Goal: Task Accomplishment & Management: Manage account settings

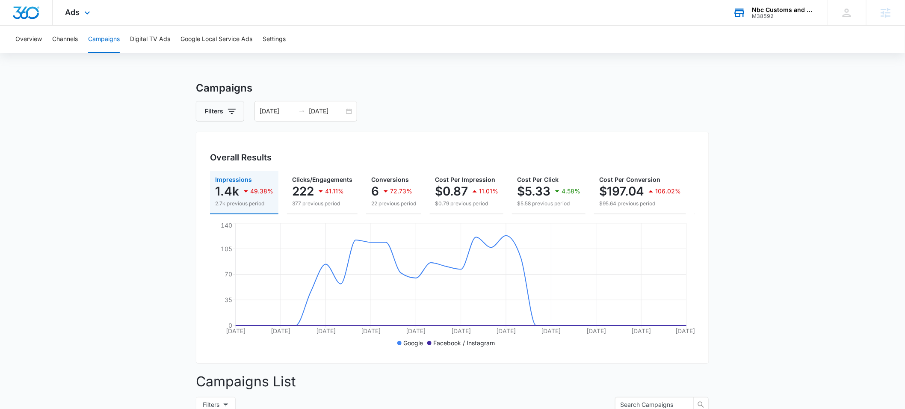
click at [772, 13] on div "M38592" at bounding box center [784, 16] width 62 height 6
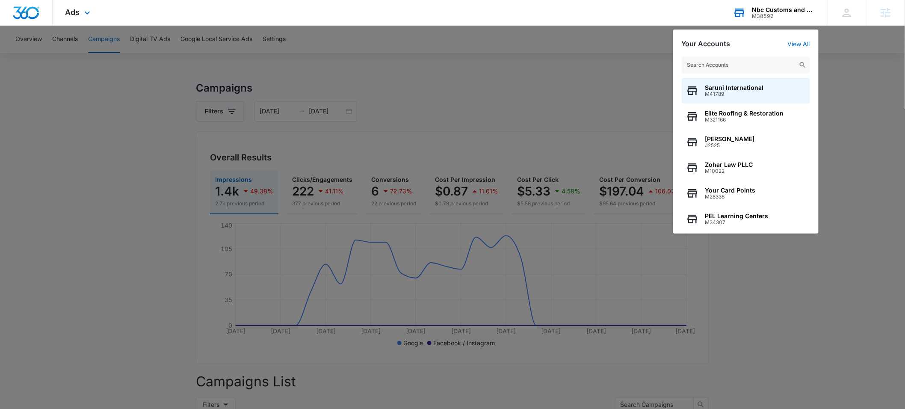
click at [737, 62] on input "text" at bounding box center [746, 64] width 128 height 17
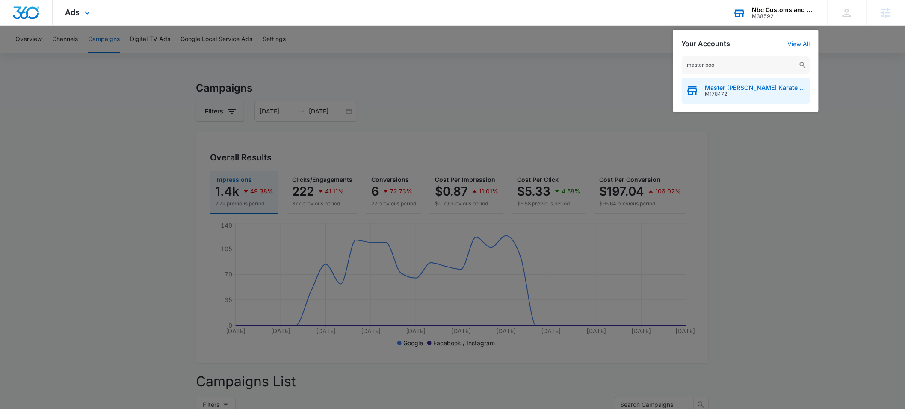
type input "master boo"
click at [738, 87] on span "Master [PERSON_NAME] Karate Kidz" at bounding box center [756, 87] width 101 height 7
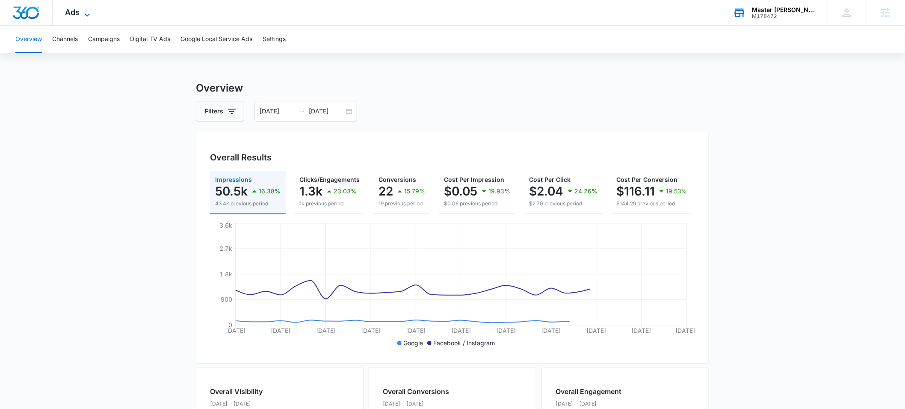
click at [74, 9] on span "Ads" at bounding box center [72, 12] width 15 height 9
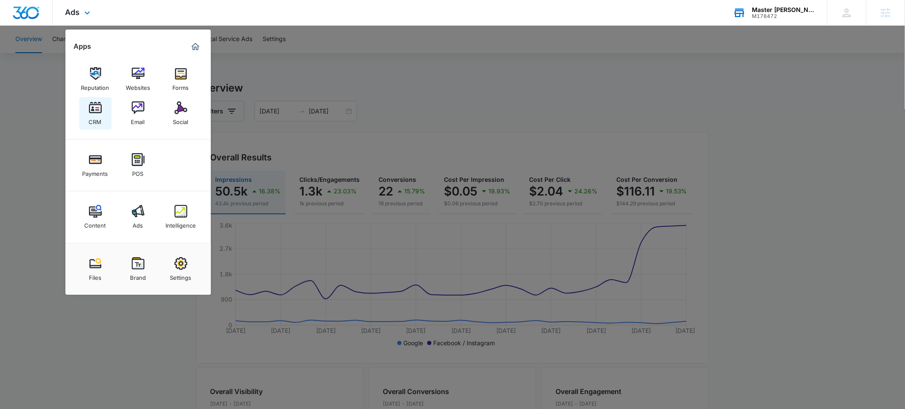
click at [98, 113] on img at bounding box center [95, 107] width 13 height 13
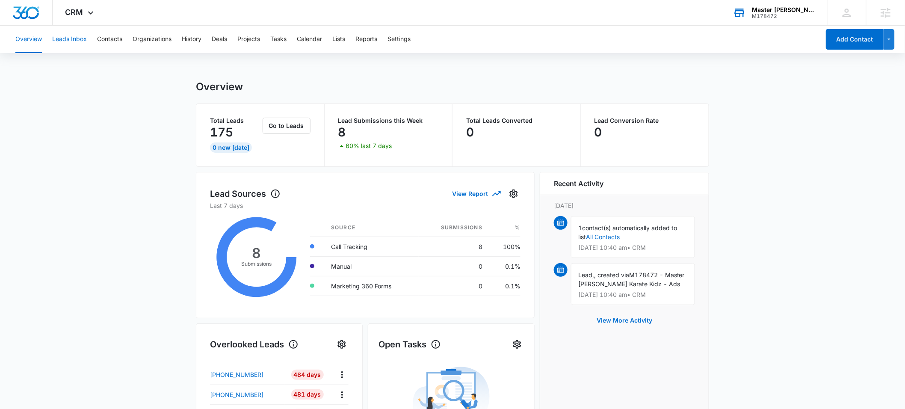
click at [71, 39] on button "Leads Inbox" at bounding box center [69, 39] width 35 height 27
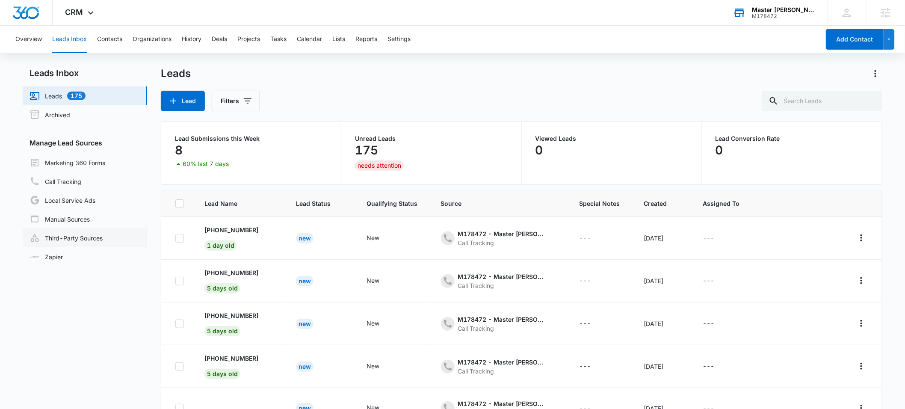
click at [65, 237] on link "Third-Party Sources" at bounding box center [66, 238] width 73 height 10
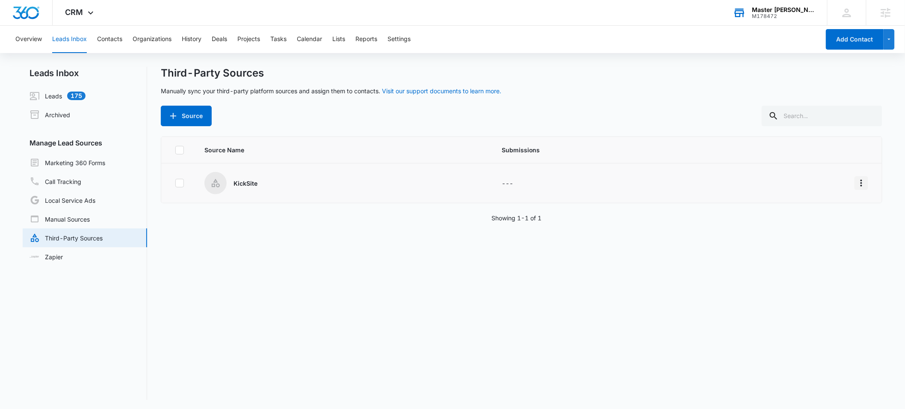
click at [857, 182] on icon "Overflow Menu" at bounding box center [862, 183] width 10 height 10
click at [808, 219] on div "Edit" at bounding box center [816, 219] width 48 height 6
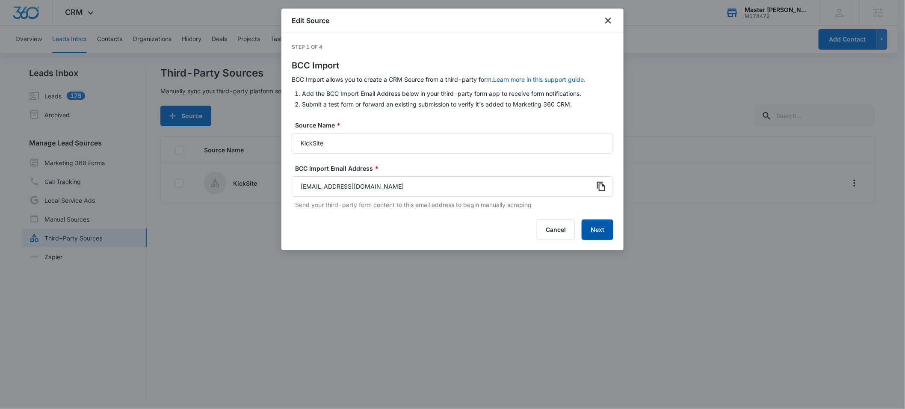
click at [596, 232] on button "Next" at bounding box center [598, 229] width 32 height 21
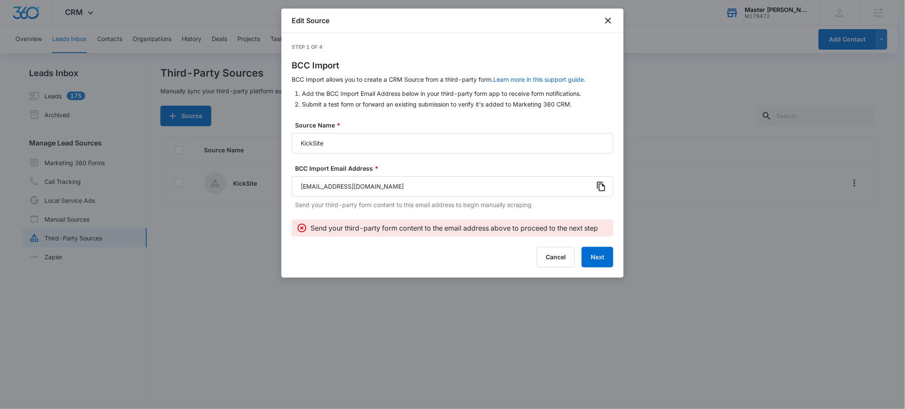
click at [601, 187] on icon at bounding box center [601, 186] width 10 height 10
click at [601, 254] on button "Next" at bounding box center [598, 257] width 32 height 21
click at [606, 19] on icon "close" at bounding box center [608, 20] width 10 height 10
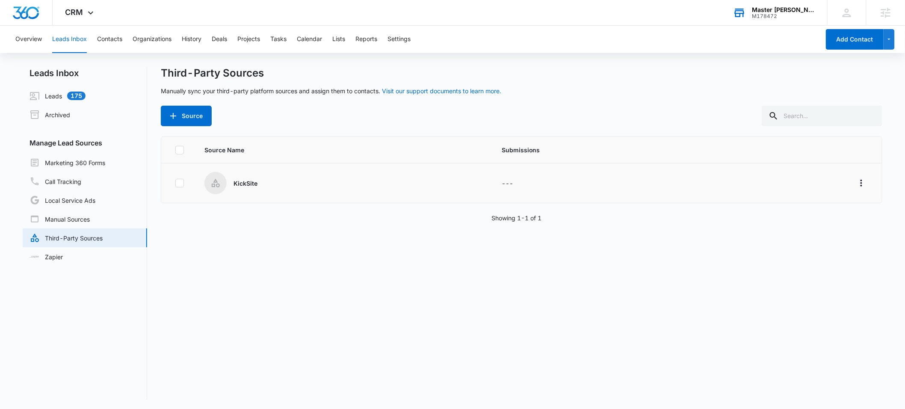
click at [779, 10] on div "Master [PERSON_NAME] Karate Kidz" at bounding box center [784, 9] width 62 height 7
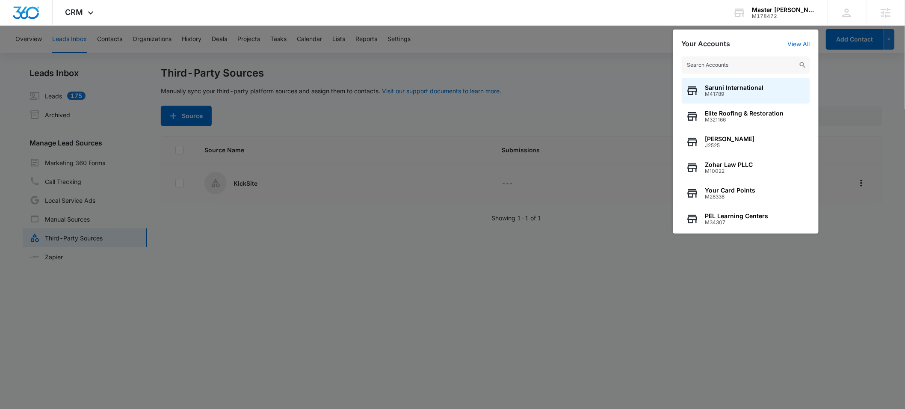
click at [722, 64] on input "text" at bounding box center [746, 64] width 128 height 17
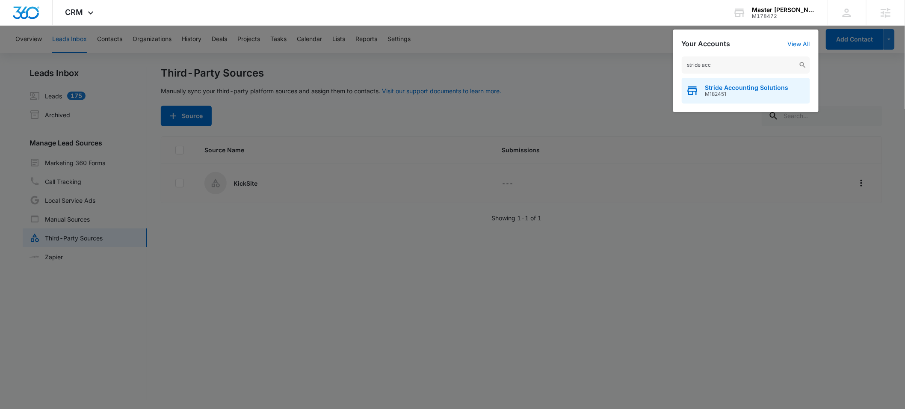
type input "stride acc"
click at [719, 93] on span "M182451" at bounding box center [747, 94] width 83 height 6
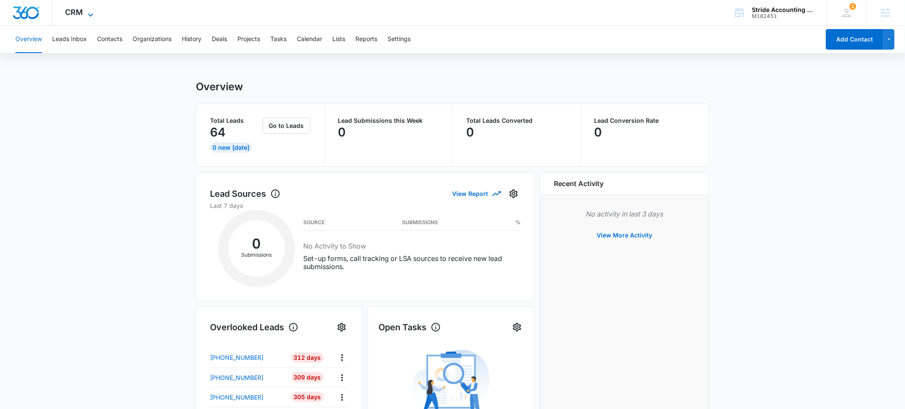
click at [78, 15] on span "CRM" at bounding box center [74, 12] width 18 height 9
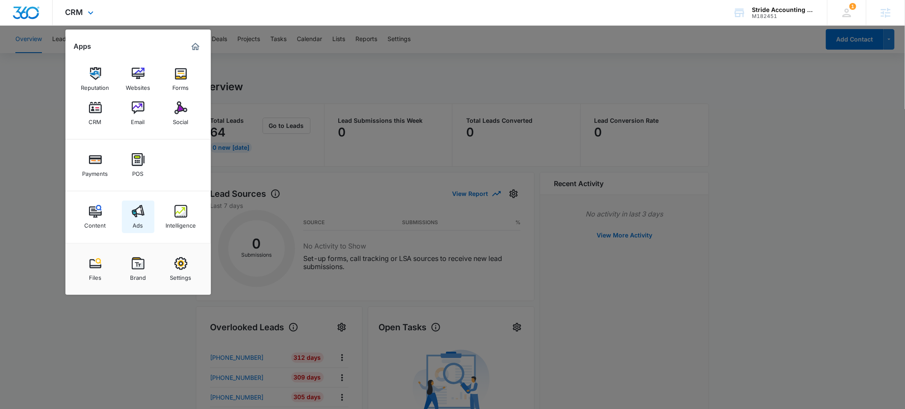
click at [137, 214] on img at bounding box center [138, 211] width 13 height 13
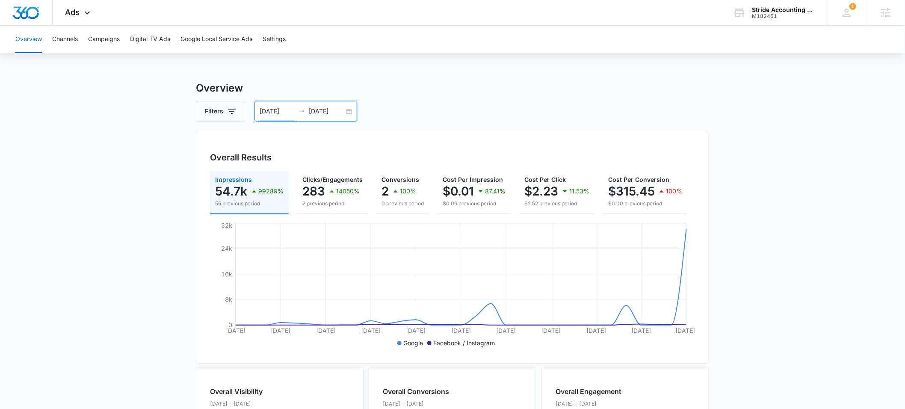
click at [278, 112] on input "[DATE]" at bounding box center [278, 111] width 36 height 9
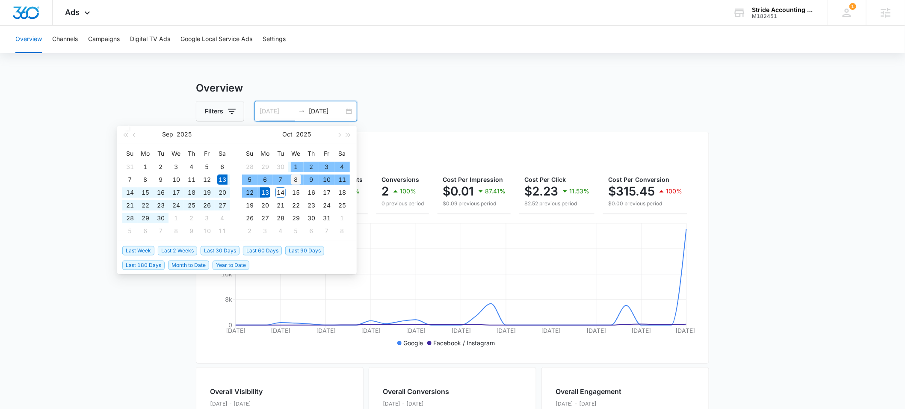
type input "[DATE]"
click at [297, 178] on div "8" at bounding box center [296, 180] width 10 height 10
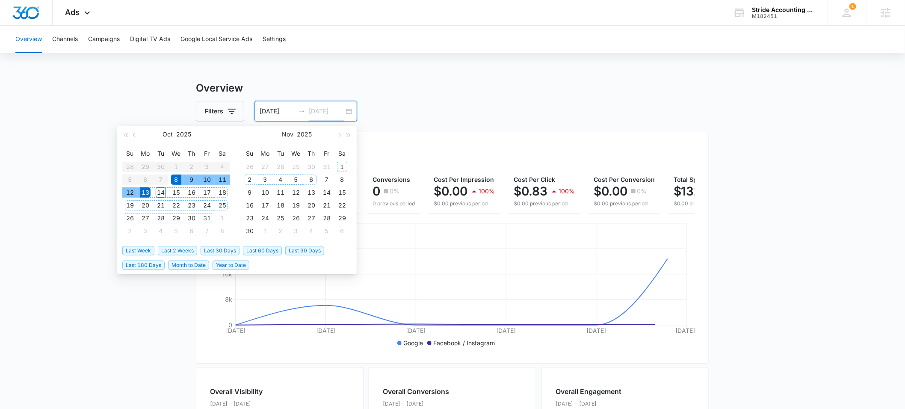
type input "[DATE]"
click at [129, 323] on main "Overview Filters [DATE] [DATE] Overall Results Impressions 37.4k 100% 0 previou…" at bounding box center [452, 387] width 905 height 614
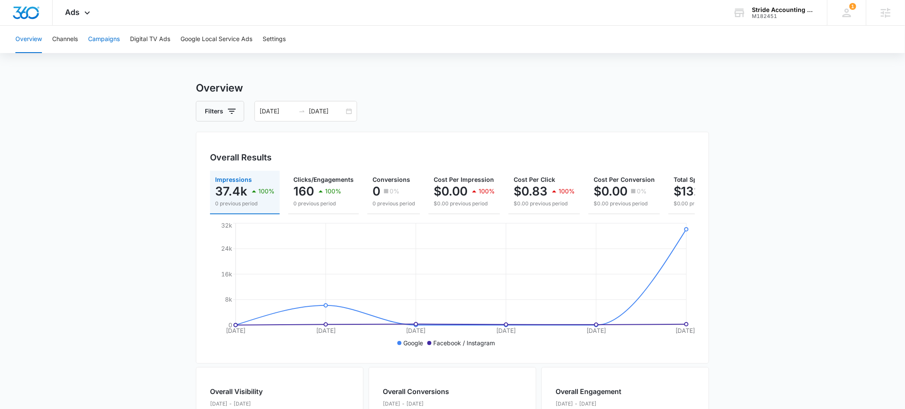
click at [103, 36] on button "Campaigns" at bounding box center [104, 39] width 32 height 27
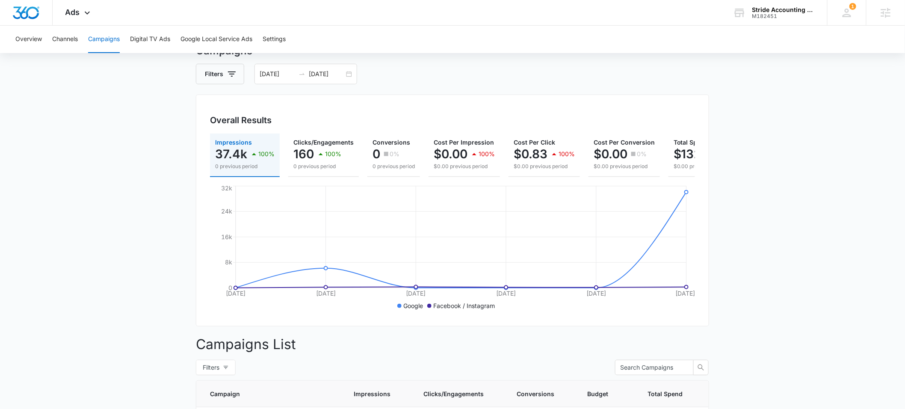
scroll to position [39, 0]
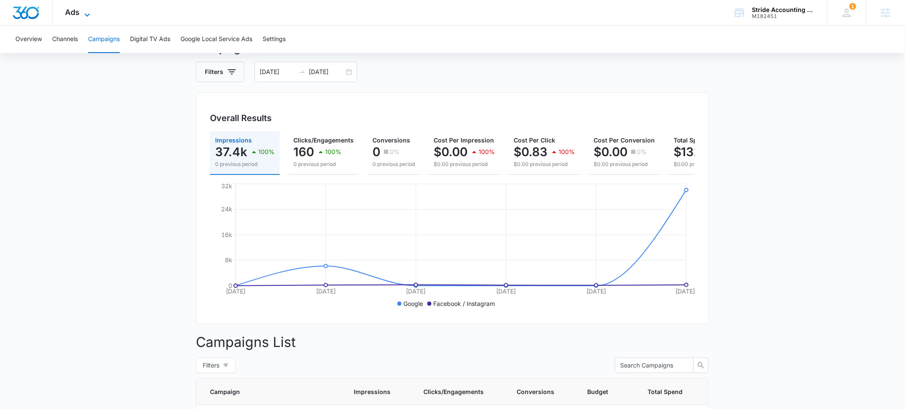
click at [75, 14] on span "Ads" at bounding box center [72, 12] width 15 height 9
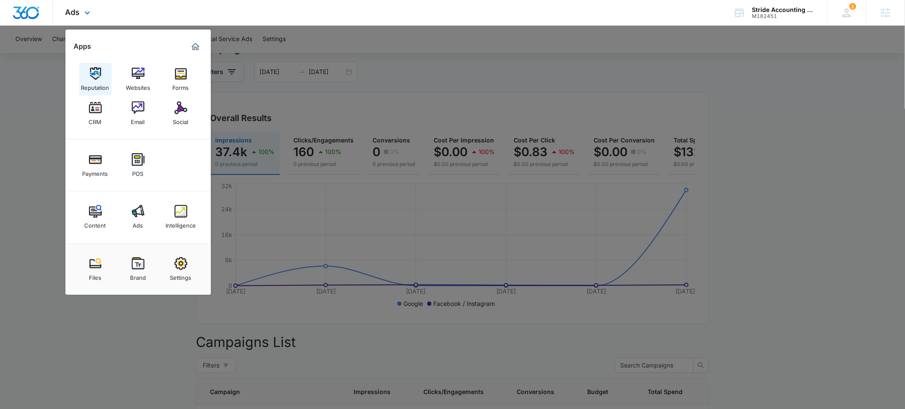
click at [95, 81] on div "Reputation" at bounding box center [95, 85] width 28 height 11
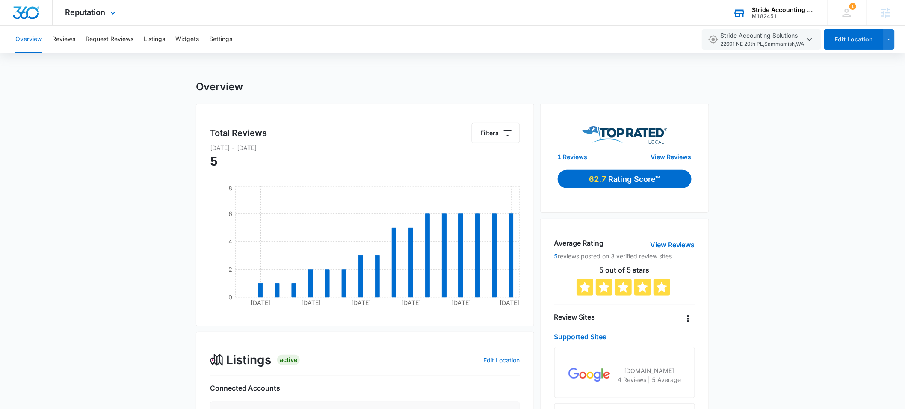
click at [768, 13] on div "M182451" at bounding box center [784, 16] width 62 height 6
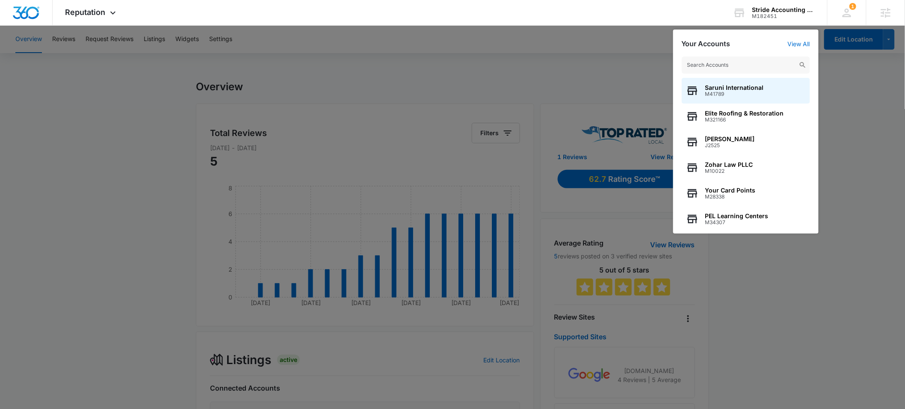
click at [95, 59] on div at bounding box center [452, 204] width 905 height 409
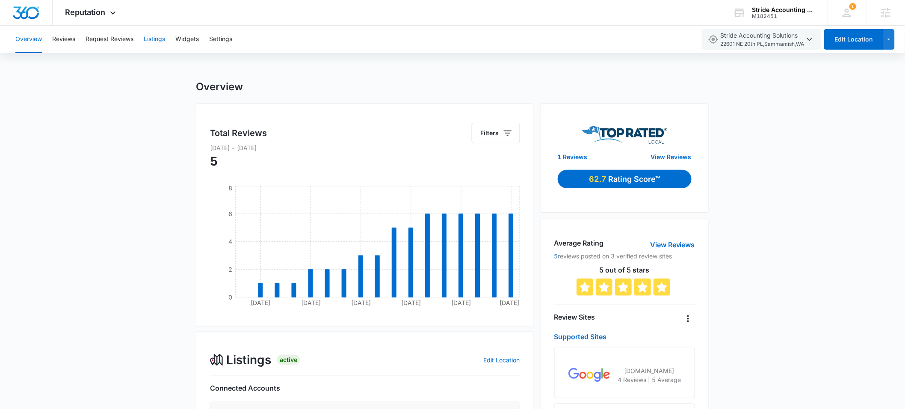
click at [154, 41] on button "Listings" at bounding box center [154, 39] width 21 height 27
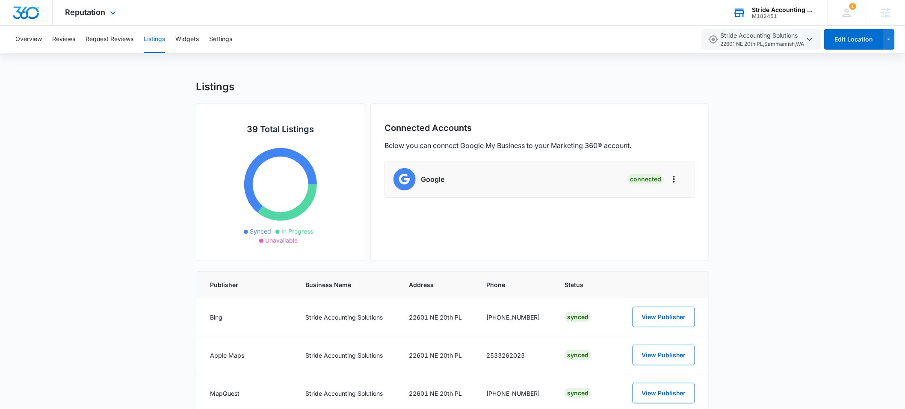
click at [764, 12] on div "Stride Accounting Solutions" at bounding box center [784, 9] width 62 height 7
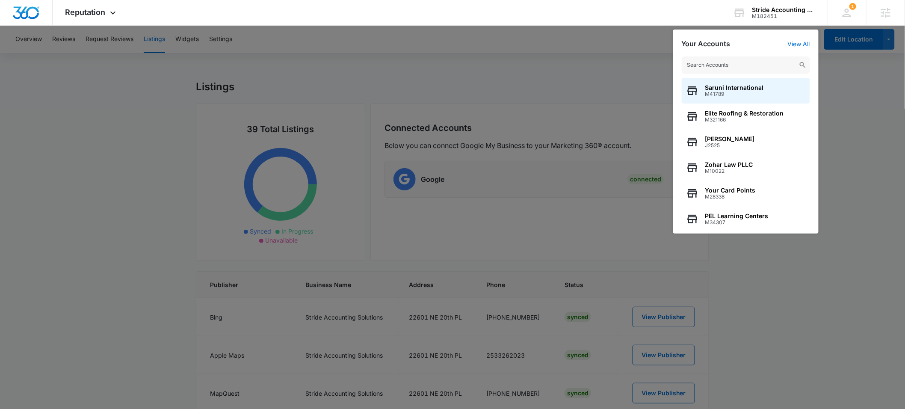
click at [702, 66] on input "text" at bounding box center [746, 64] width 128 height 17
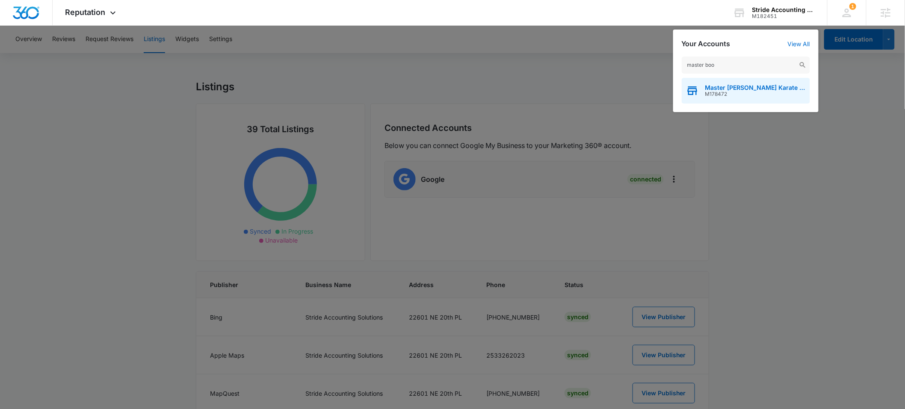
type input "master boo"
click at [710, 88] on span "Master [PERSON_NAME] Karate Kidz" at bounding box center [756, 87] width 101 height 7
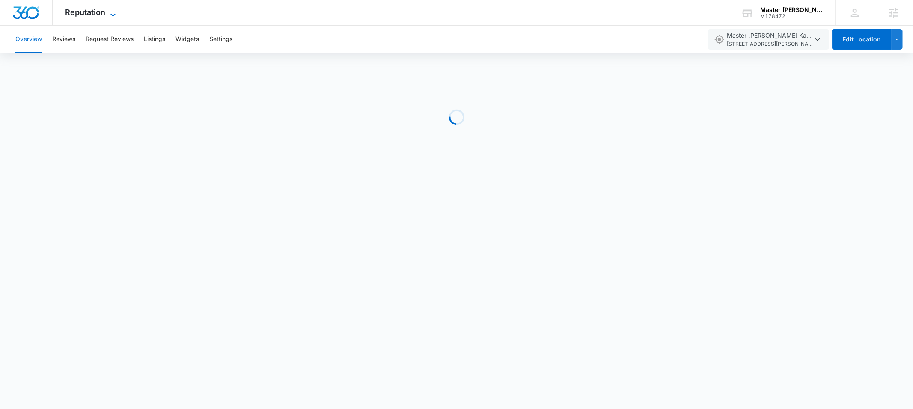
click at [98, 10] on span "Reputation" at bounding box center [85, 12] width 40 height 9
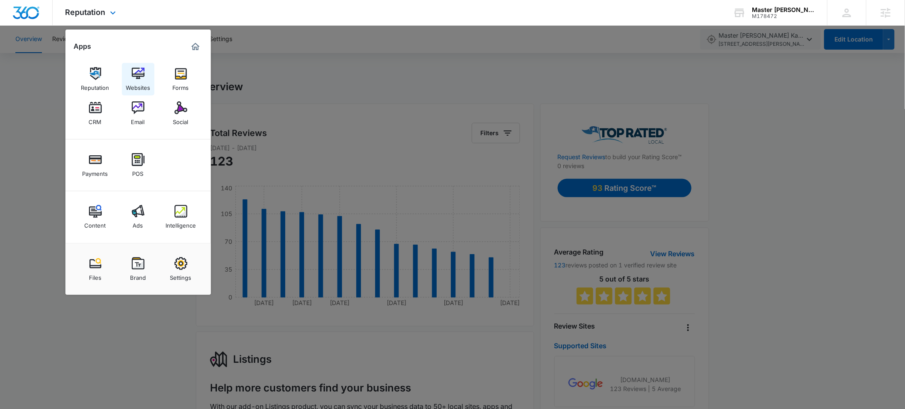
click at [143, 80] on div "Websites" at bounding box center [138, 85] width 24 height 11
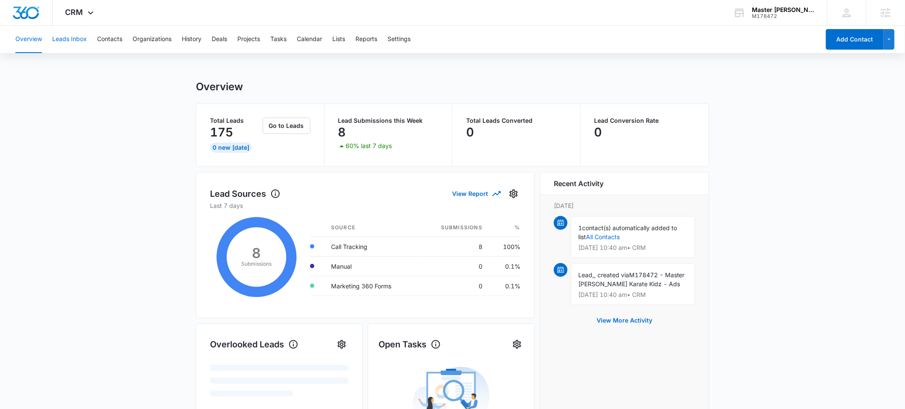
click at [72, 43] on button "Leads Inbox" at bounding box center [69, 39] width 35 height 27
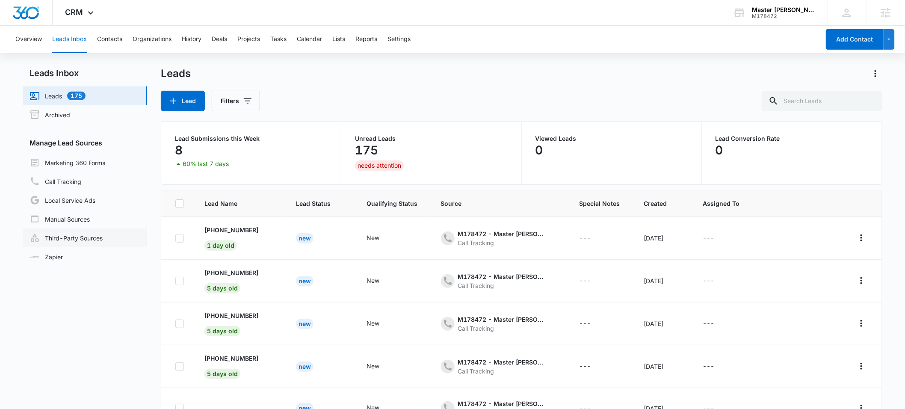
click at [64, 237] on link "Third-Party Sources" at bounding box center [66, 238] width 73 height 10
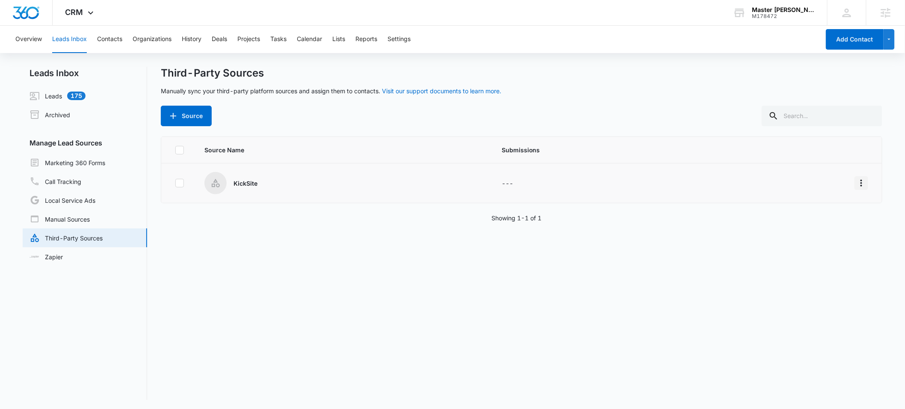
click at [857, 182] on icon "Overflow Menu" at bounding box center [862, 183] width 10 height 10
click at [807, 217] on div "Edit" at bounding box center [816, 219] width 48 height 6
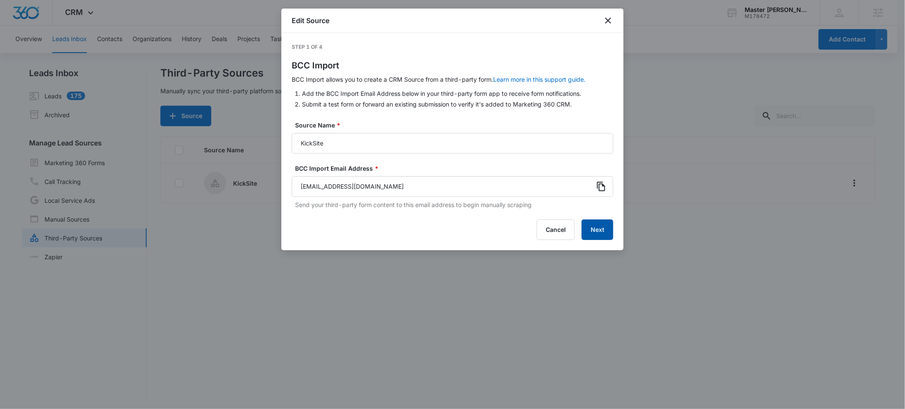
click at [599, 230] on button "Next" at bounding box center [598, 229] width 32 height 21
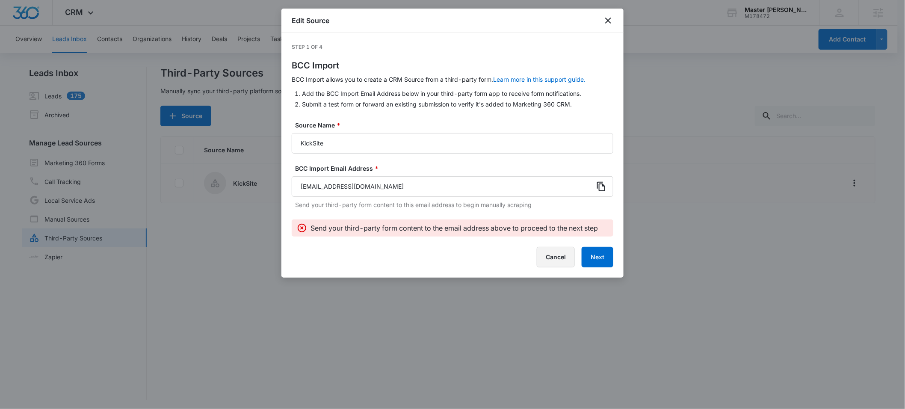
click at [559, 256] on button "Cancel" at bounding box center [556, 257] width 38 height 21
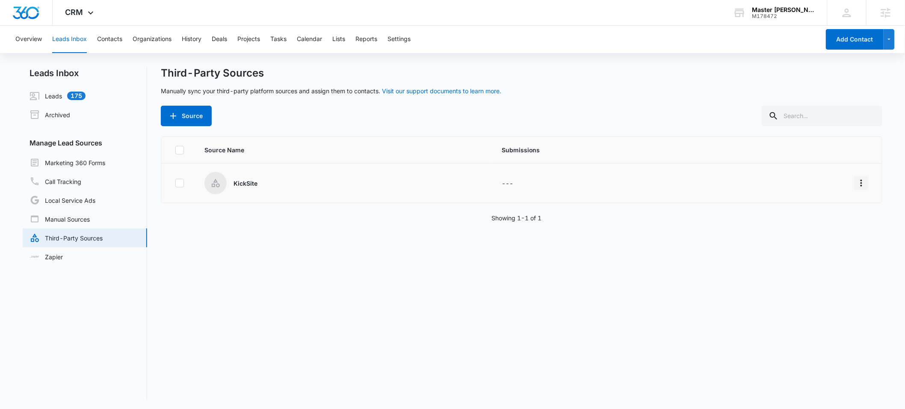
click at [857, 181] on icon "Overflow Menu" at bounding box center [862, 183] width 10 height 10
click at [812, 242] on div "Reset Source" at bounding box center [816, 245] width 48 height 6
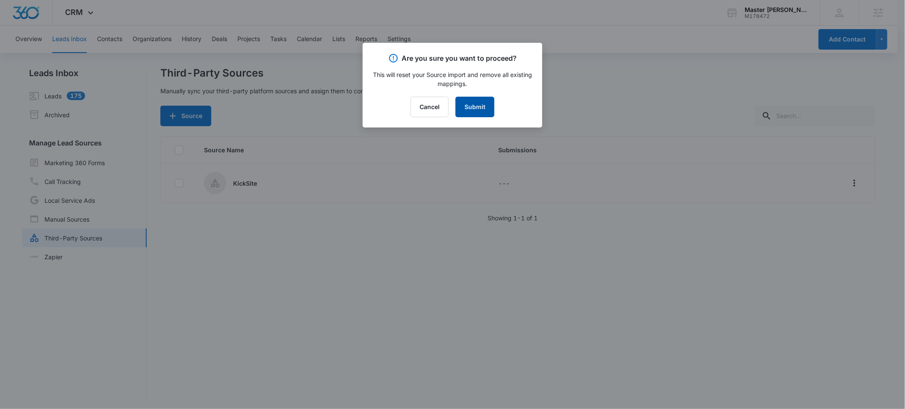
click at [477, 110] on button "Submit" at bounding box center [475, 107] width 39 height 21
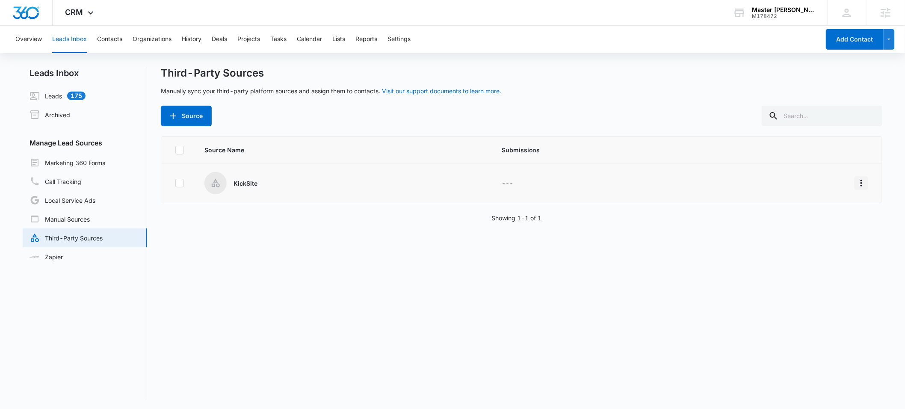
click at [857, 181] on icon "Overflow Menu" at bounding box center [862, 183] width 10 height 10
click at [801, 218] on div "Edit" at bounding box center [816, 219] width 48 height 6
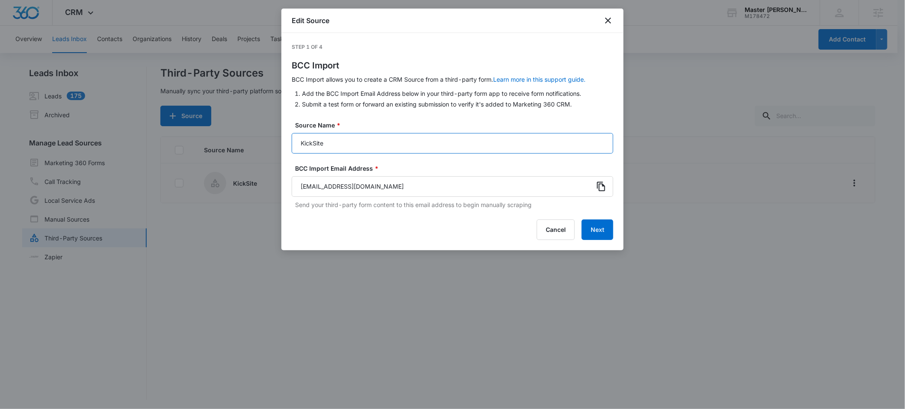
click at [368, 139] on input "KickSite" at bounding box center [453, 143] width 322 height 21
click at [362, 142] on input "KickSite" at bounding box center [453, 143] width 322 height 21
paste input "FREE Trial Class Enrollment"
drag, startPoint x: 426, startPoint y: 146, endPoint x: 323, endPoint y: 145, distance: 102.3
click at [323, 145] on input "KickSite - FREE Trial Class Enrollment" at bounding box center [453, 143] width 322 height 21
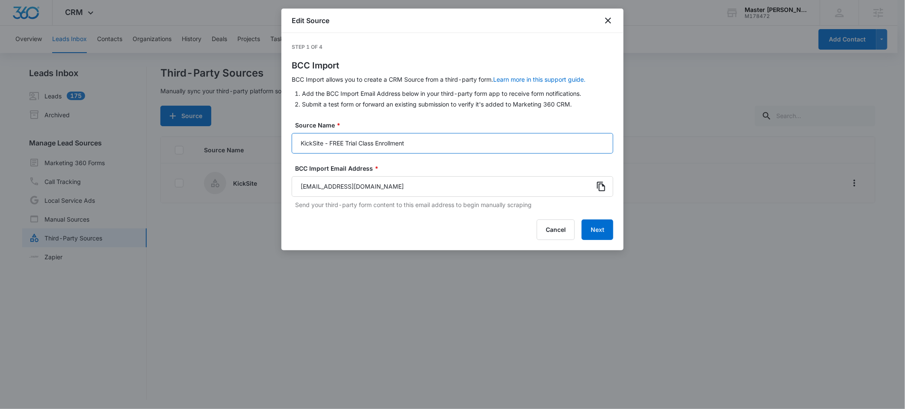
type input "KickSite"
click at [601, 230] on button "Next" at bounding box center [598, 229] width 32 height 21
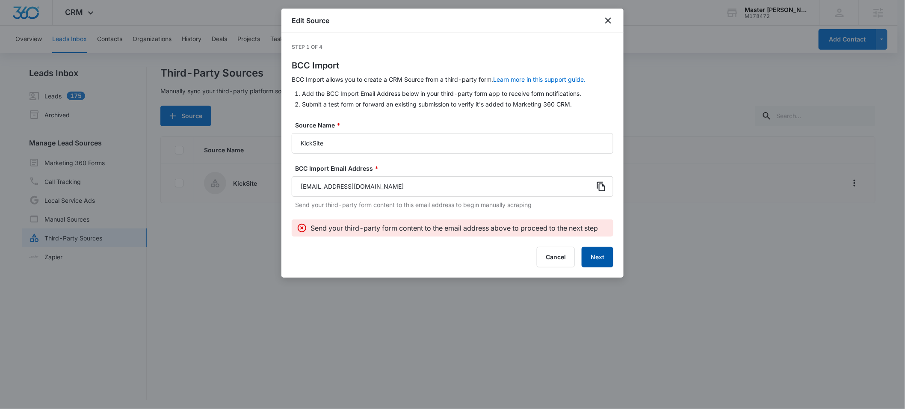
click at [596, 261] on button "Next" at bounding box center [598, 257] width 32 height 21
click at [600, 257] on button "Next" at bounding box center [598, 257] width 32 height 21
click at [611, 16] on icon "close" at bounding box center [608, 20] width 10 height 10
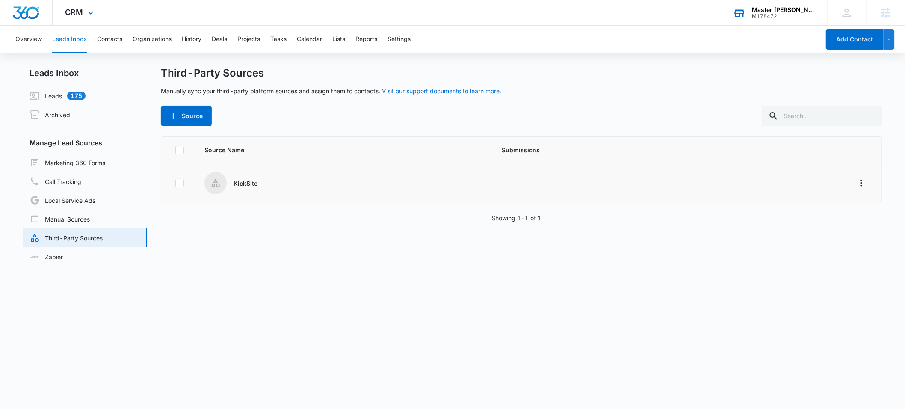
click at [768, 9] on div "Master [PERSON_NAME] Karate Kidz" at bounding box center [784, 9] width 62 height 7
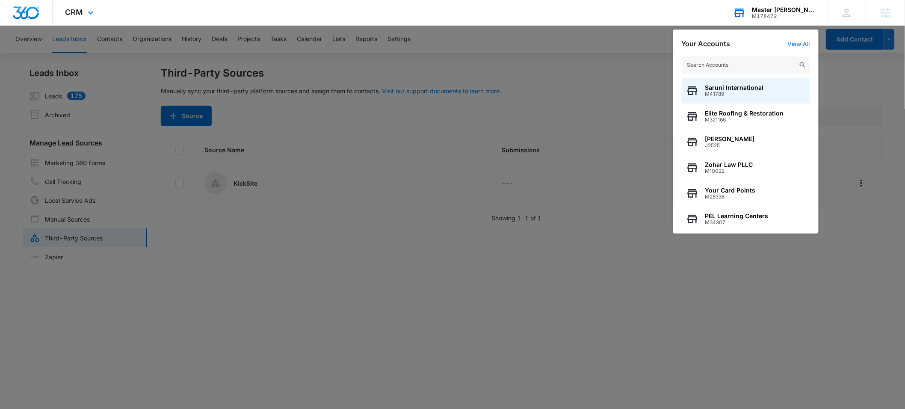
click at [719, 67] on input "text" at bounding box center [746, 64] width 128 height 17
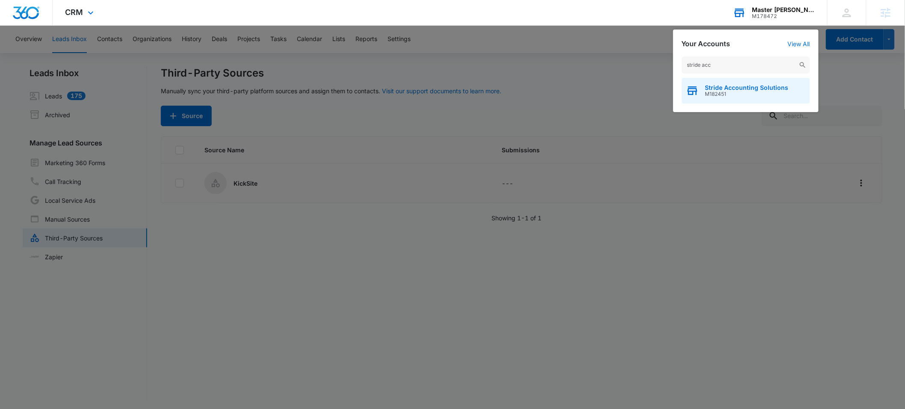
type input "stride acc"
click at [721, 90] on span "Stride Accounting Solutions" at bounding box center [747, 87] width 83 height 7
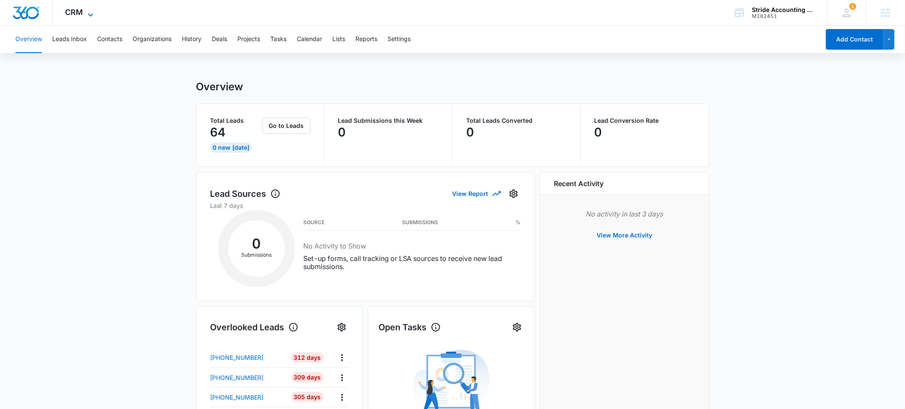
click at [83, 13] on span "CRM" at bounding box center [74, 12] width 18 height 9
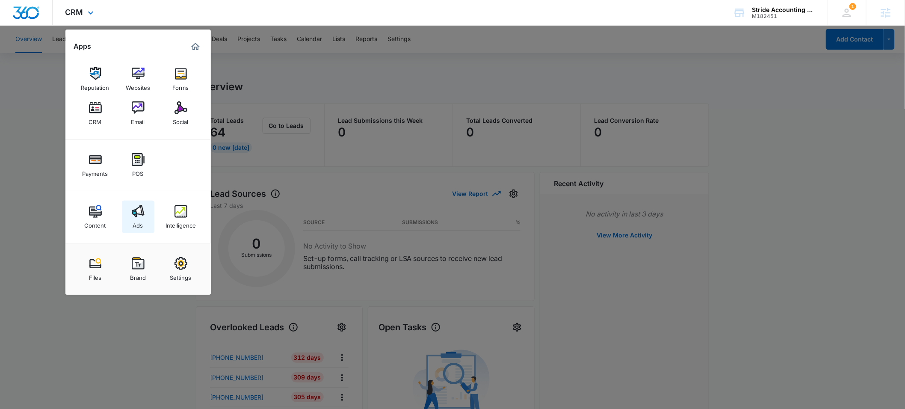
click at [143, 219] on link "Ads" at bounding box center [138, 217] width 33 height 33
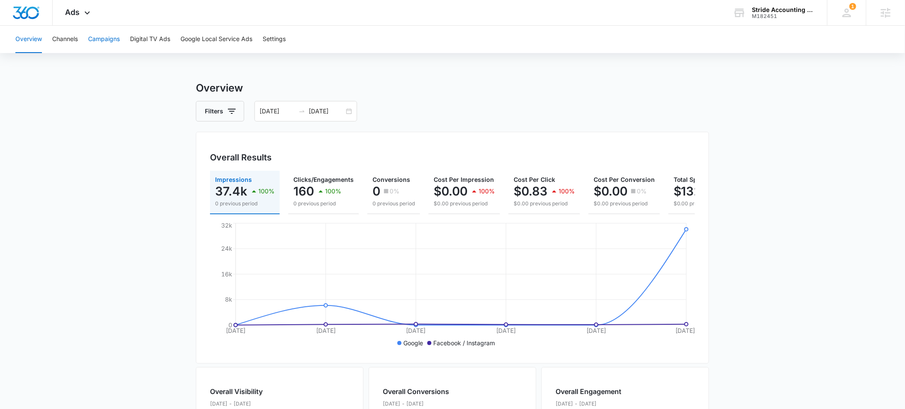
click at [110, 39] on button "Campaigns" at bounding box center [104, 39] width 32 height 27
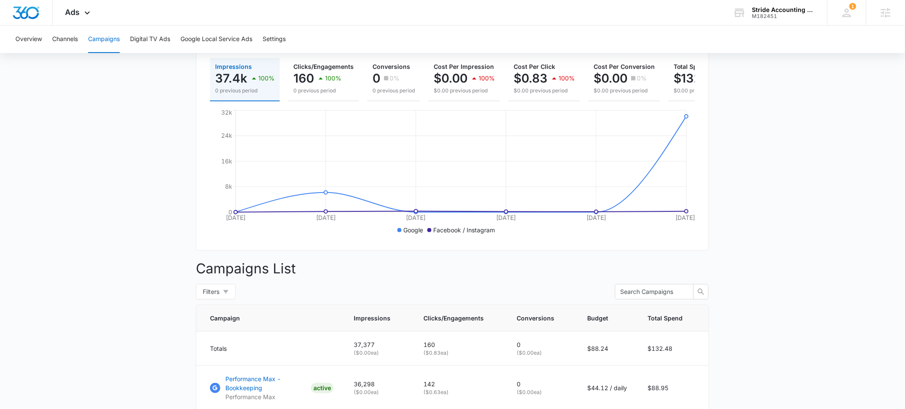
scroll to position [77, 0]
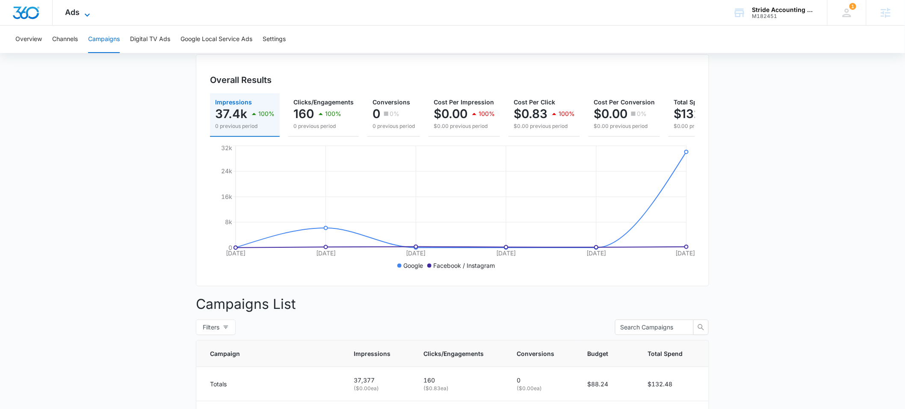
click at [75, 15] on span "Ads" at bounding box center [72, 12] width 15 height 9
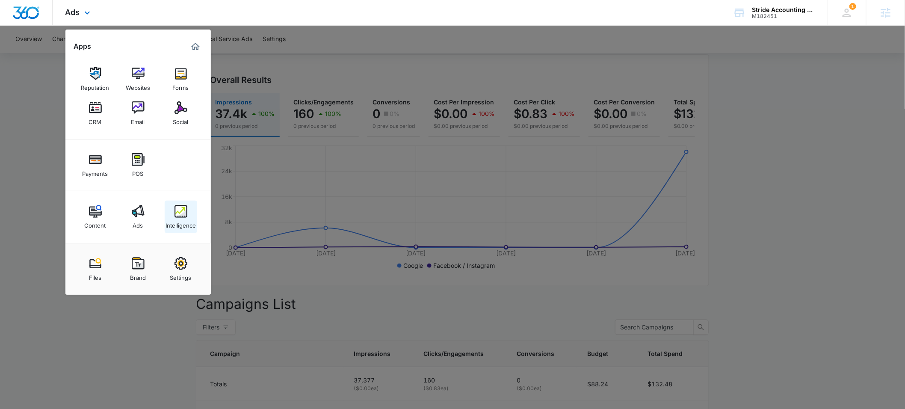
click at [180, 213] on img at bounding box center [181, 211] width 13 height 13
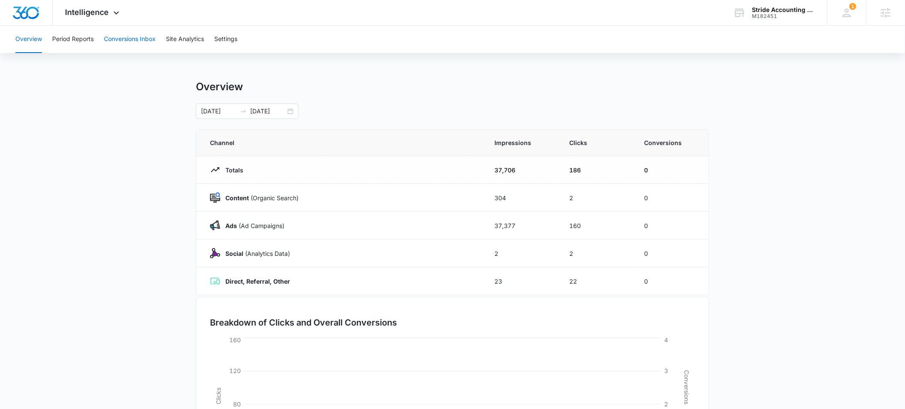
click at [134, 40] on button "Conversions Inbox" at bounding box center [130, 39] width 52 height 27
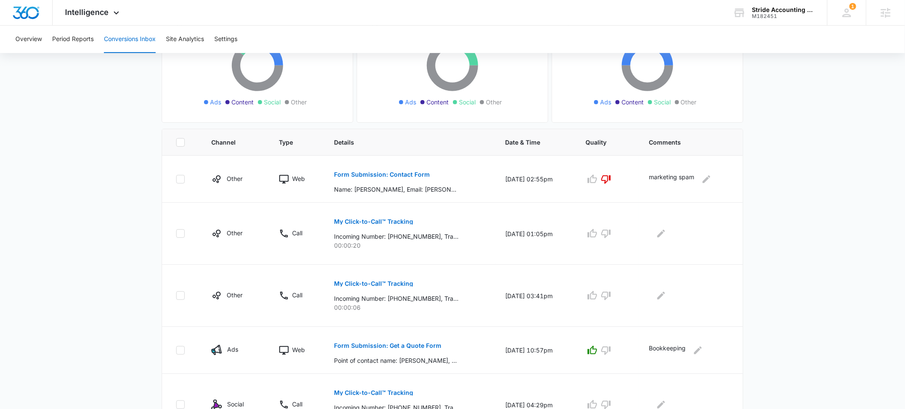
scroll to position [108, 0]
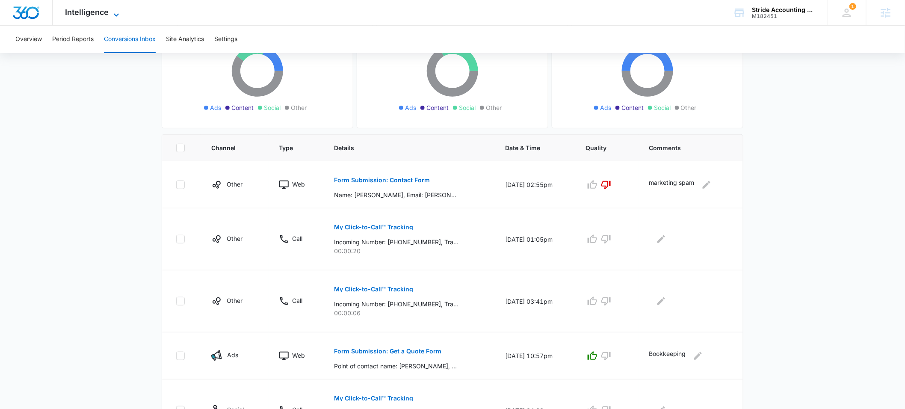
click at [95, 15] on span "Intelligence" at bounding box center [87, 12] width 44 height 9
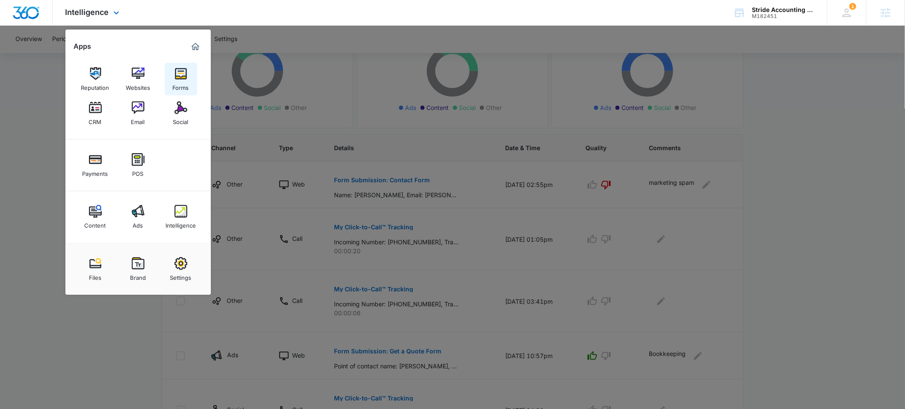
click at [182, 79] on img at bounding box center [181, 73] width 13 height 13
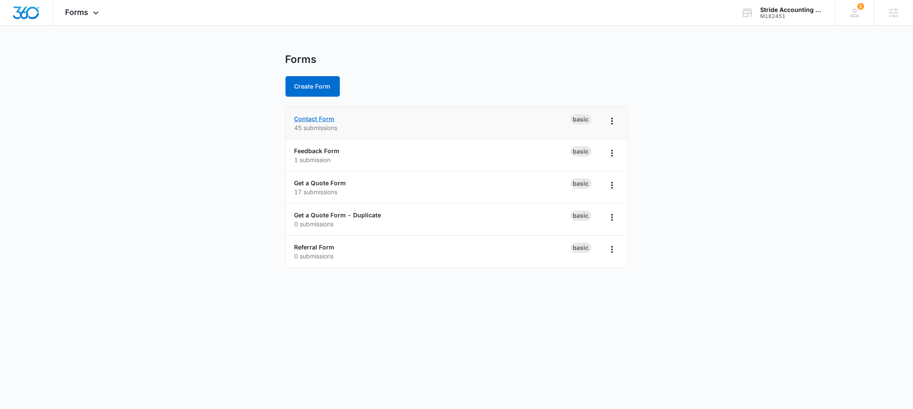
click at [312, 121] on link "Contact Form" at bounding box center [314, 118] width 40 height 7
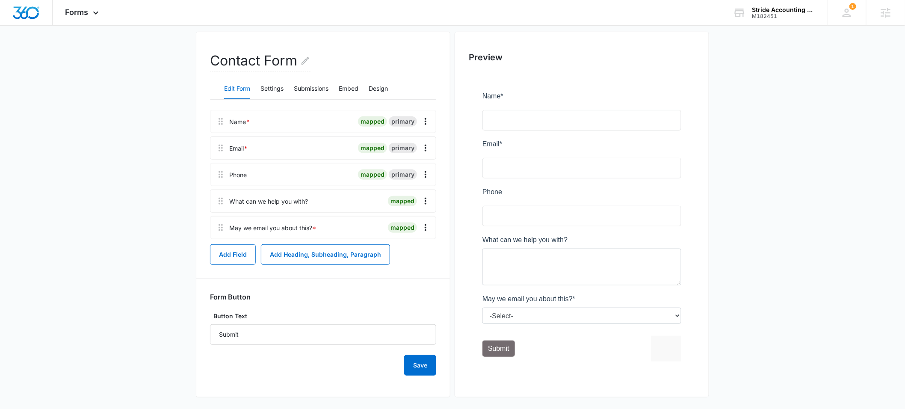
scroll to position [71, 0]
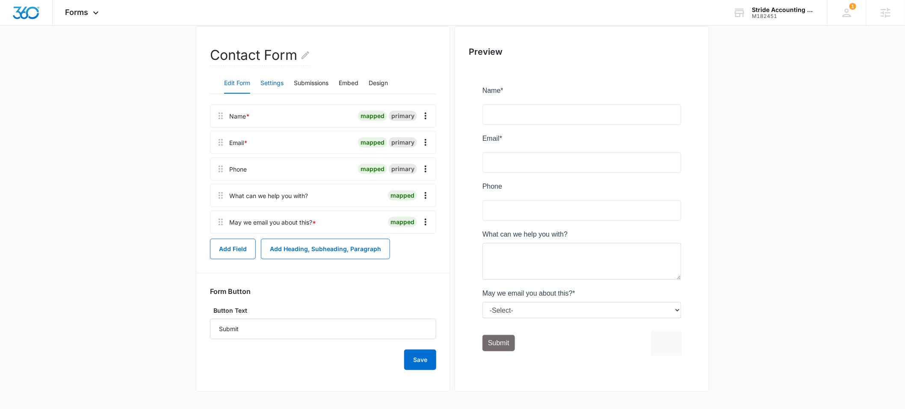
click at [276, 83] on button "Settings" at bounding box center [272, 83] width 23 height 21
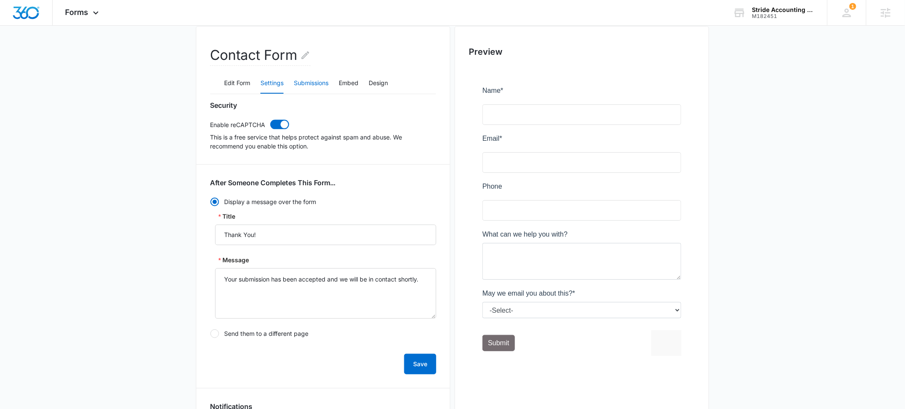
click at [313, 83] on button "Submissions" at bounding box center [311, 83] width 35 height 21
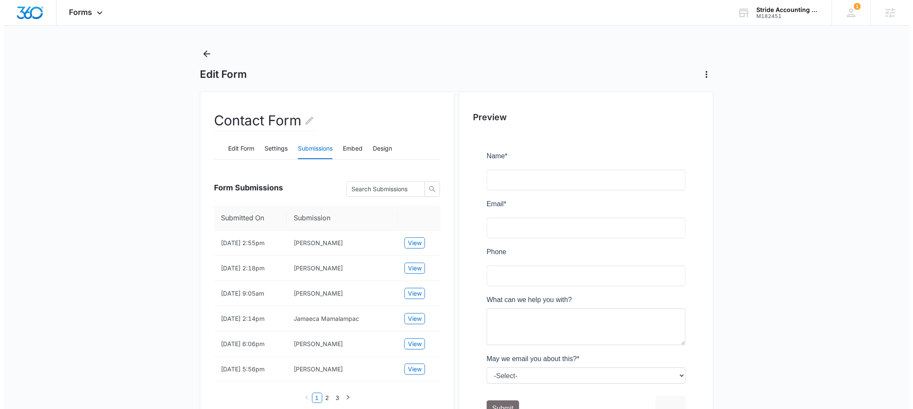
scroll to position [0, 0]
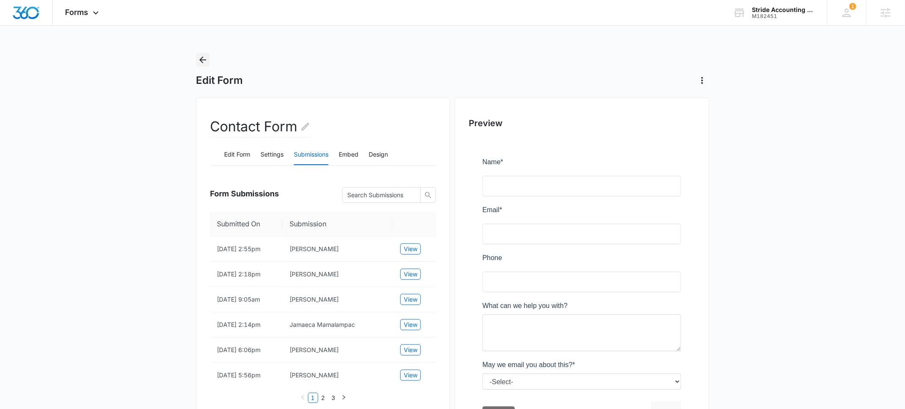
click at [205, 61] on icon "Back" at bounding box center [203, 60] width 10 height 10
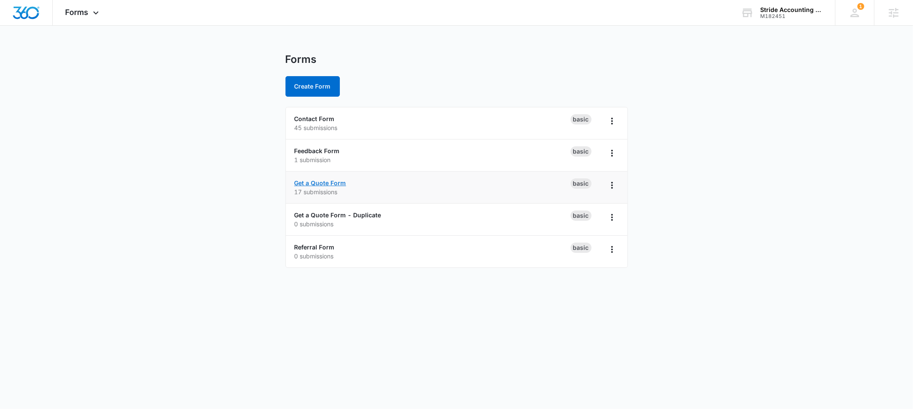
click at [319, 183] on link "Get a Quote Form" at bounding box center [320, 182] width 52 height 7
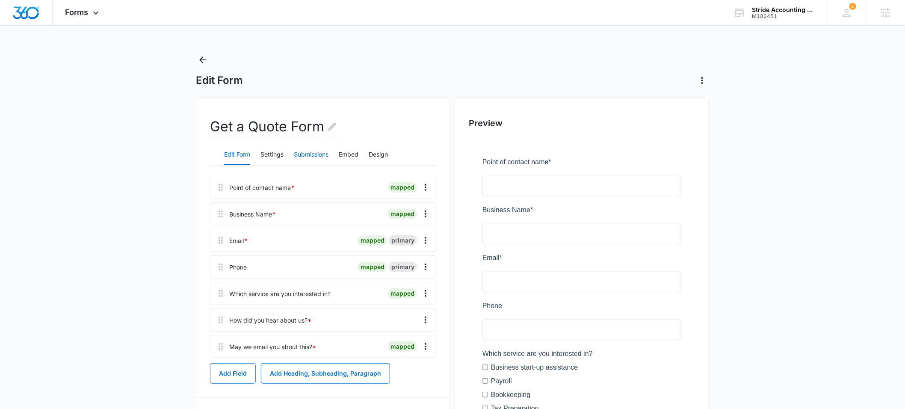
click at [306, 156] on button "Submissions" at bounding box center [311, 155] width 35 height 21
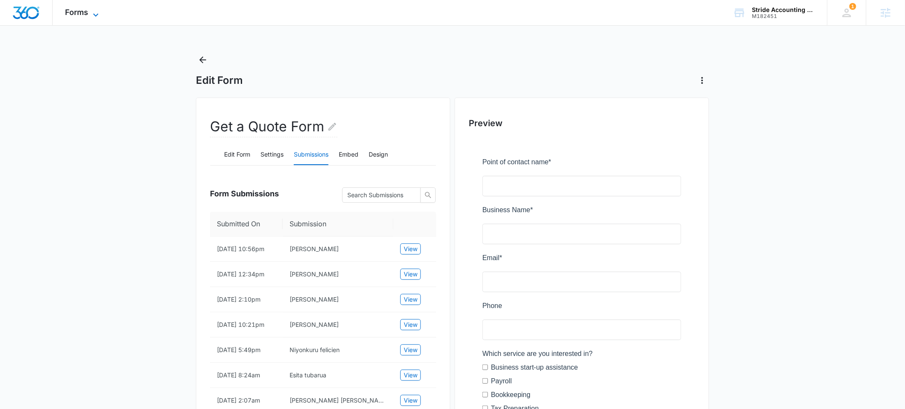
click at [84, 15] on span "Forms" at bounding box center [76, 12] width 23 height 9
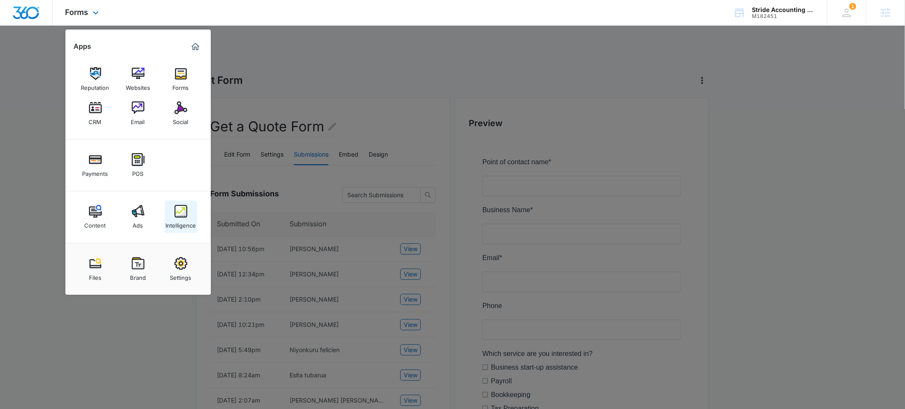
click at [186, 212] on img at bounding box center [181, 211] width 13 height 13
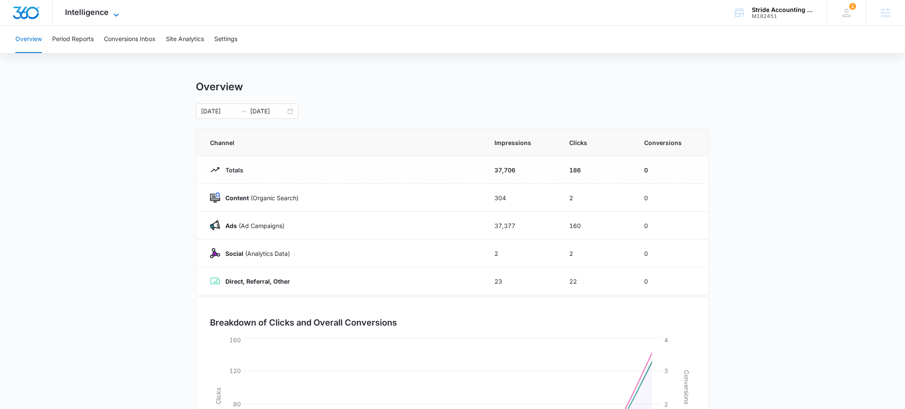
click at [94, 12] on span "Intelligence" at bounding box center [87, 12] width 44 height 9
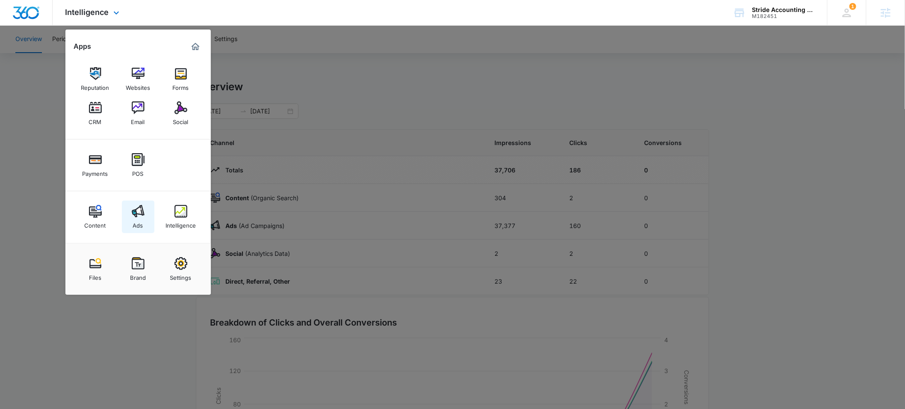
click at [140, 218] on img at bounding box center [138, 211] width 13 height 13
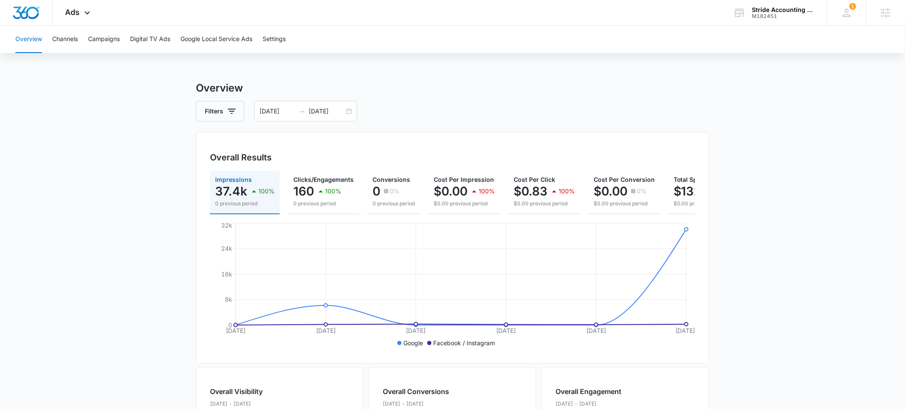
click at [126, 134] on main "Overview Filters 10/08/2025 10/13/2025 Overall Results Impressions 37.4k 100% 0…" at bounding box center [452, 387] width 905 height 614
click at [777, 9] on div "Stride Accounting Solutions" at bounding box center [784, 9] width 62 height 7
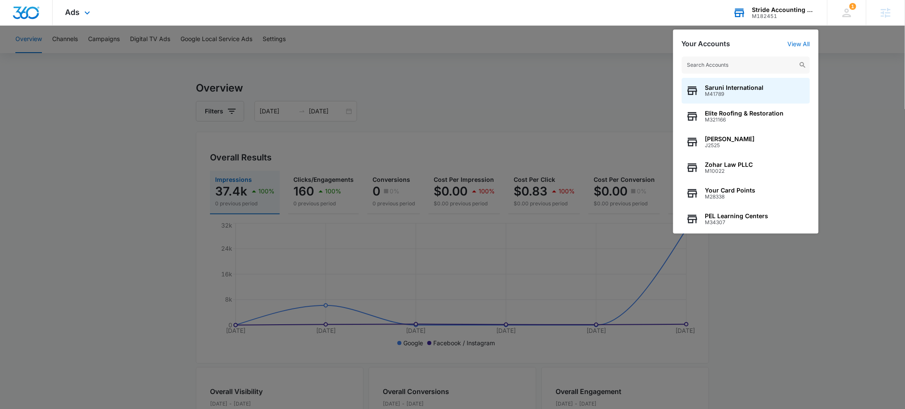
click at [746, 60] on input "text" at bounding box center [746, 64] width 128 height 17
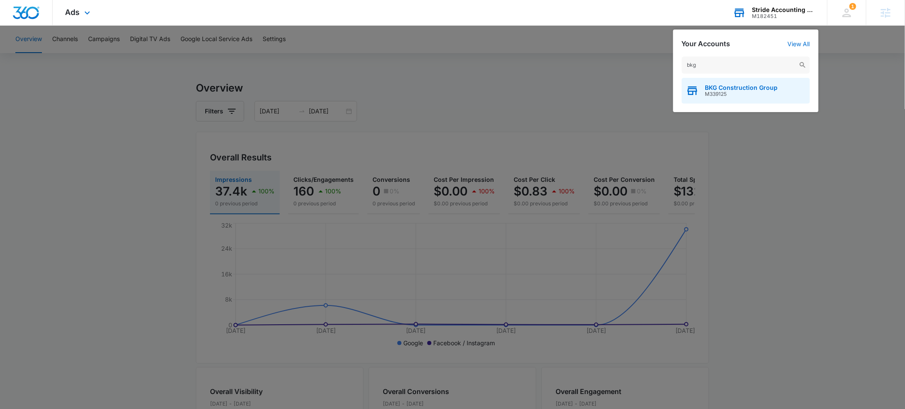
type input "bkg"
click at [742, 91] on span "M339125" at bounding box center [742, 94] width 73 height 6
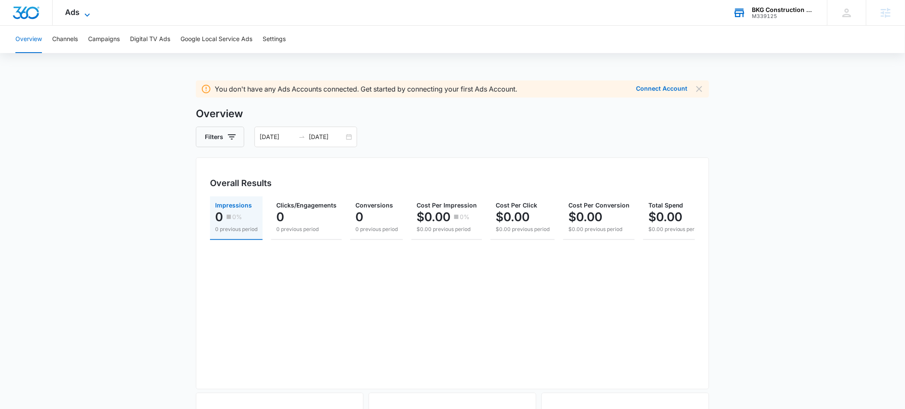
click at [75, 12] on span "Ads" at bounding box center [72, 12] width 15 height 9
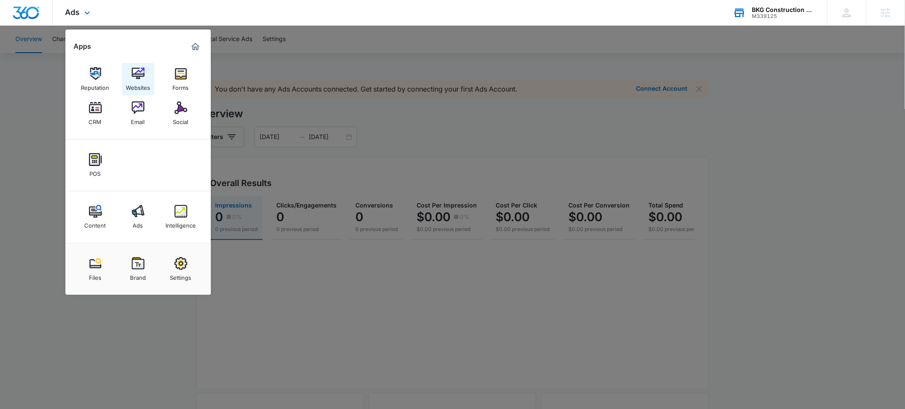
click at [134, 76] on img at bounding box center [138, 73] width 13 height 13
